Goal: Information Seeking & Learning: Learn about a topic

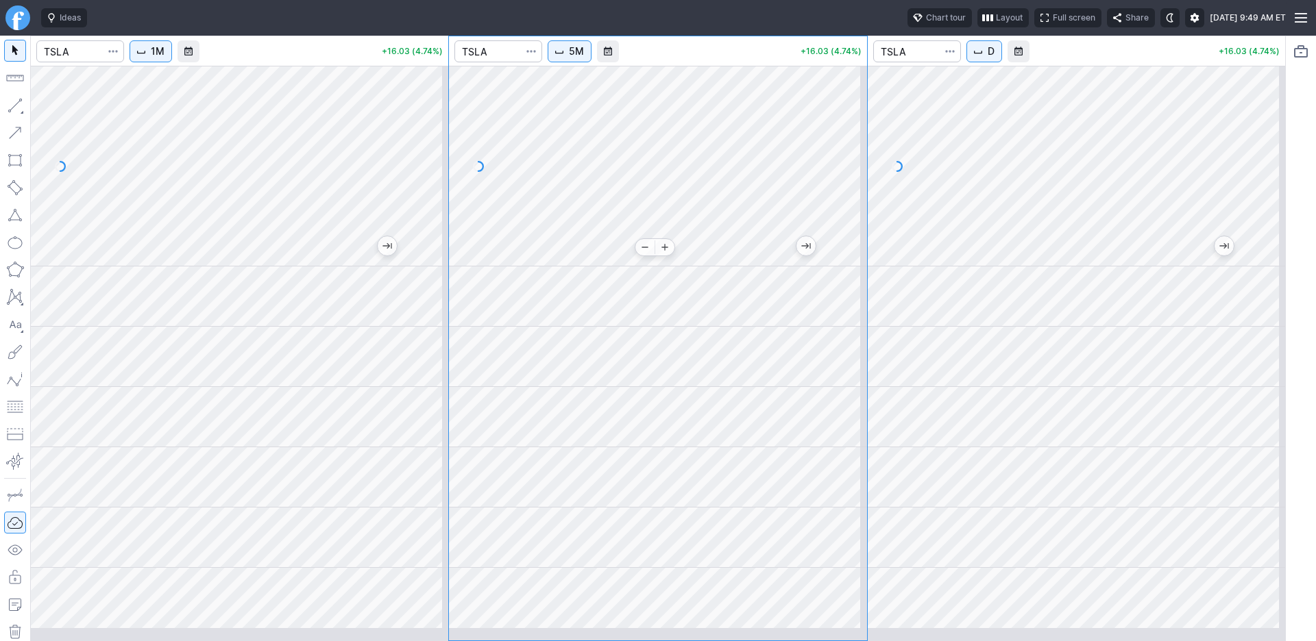
click at [707, 267] on div at bounding box center [657, 166] width 417 height 201
click at [1231, 232] on div at bounding box center [1076, 166] width 417 height 201
